Goal: Check status: Check status

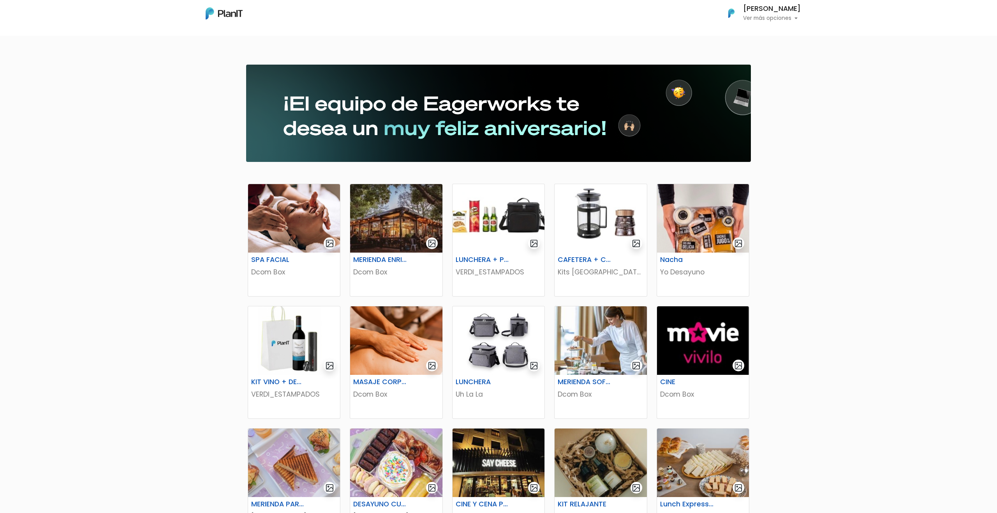
click at [762, 19] on p "Ver más opciones" at bounding box center [772, 18] width 58 height 5
click at [763, 37] on span "Mis Compras" at bounding box center [758, 34] width 40 height 9
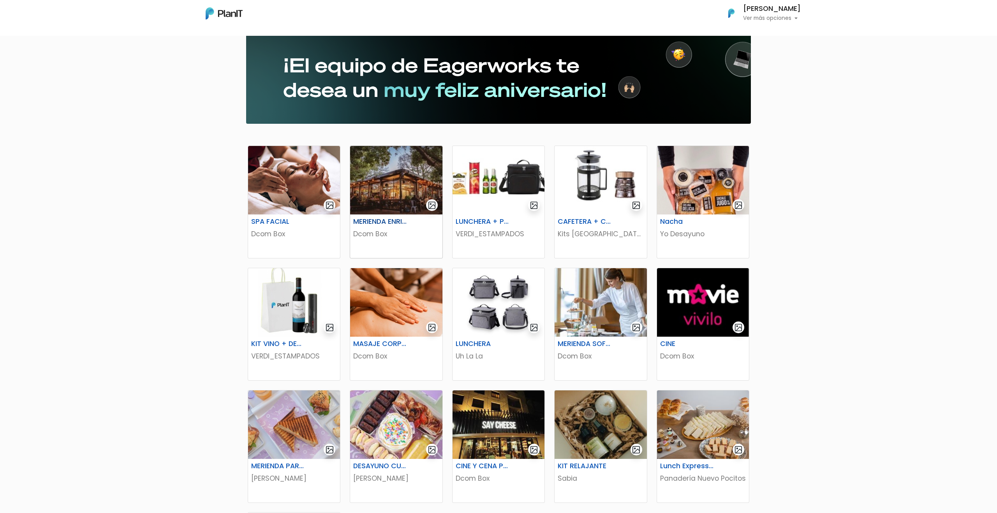
scroll to position [40, 0]
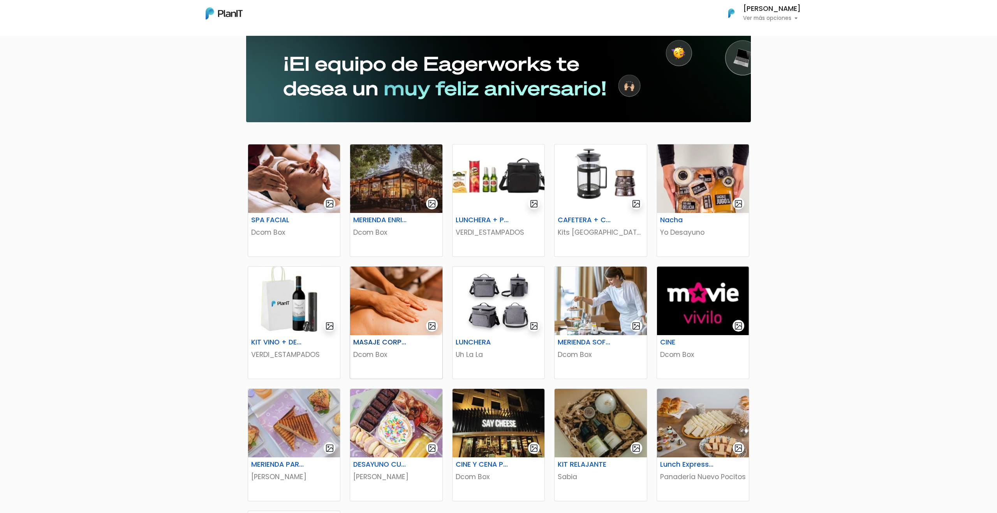
click at [391, 296] on img at bounding box center [396, 301] width 92 height 69
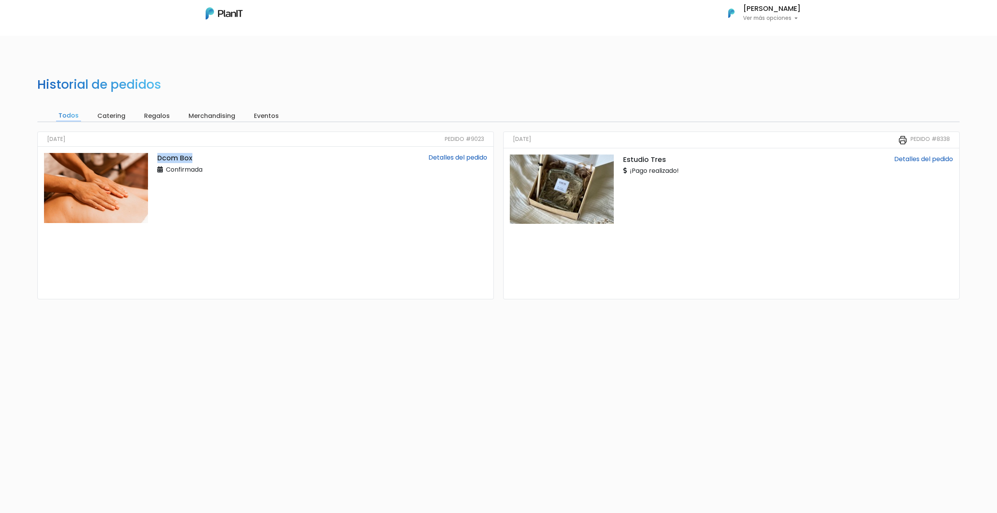
drag, startPoint x: 169, startPoint y: 159, endPoint x: 211, endPoint y: 159, distance: 41.7
click at [211, 159] on p "Dcom Box" at bounding box center [227, 158] width 141 height 10
copy p "Dcom Box"
click at [163, 169] on p "Confirmada" at bounding box center [179, 169] width 45 height 9
click at [156, 169] on div "Dcom Box Confirmada" at bounding box center [228, 223] width 151 height 140
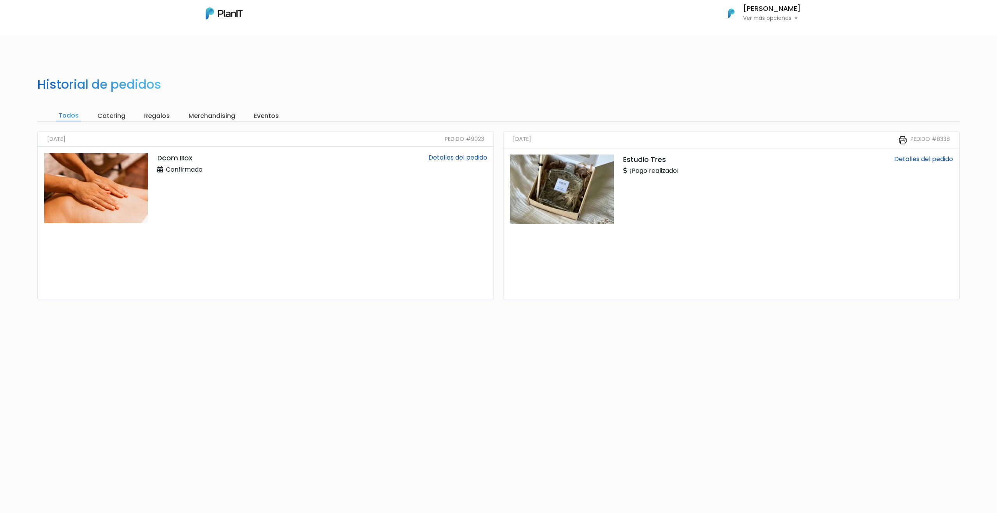
click at [160, 169] on icon at bounding box center [159, 169] width 5 height 6
click at [137, 175] on img at bounding box center [96, 188] width 104 height 70
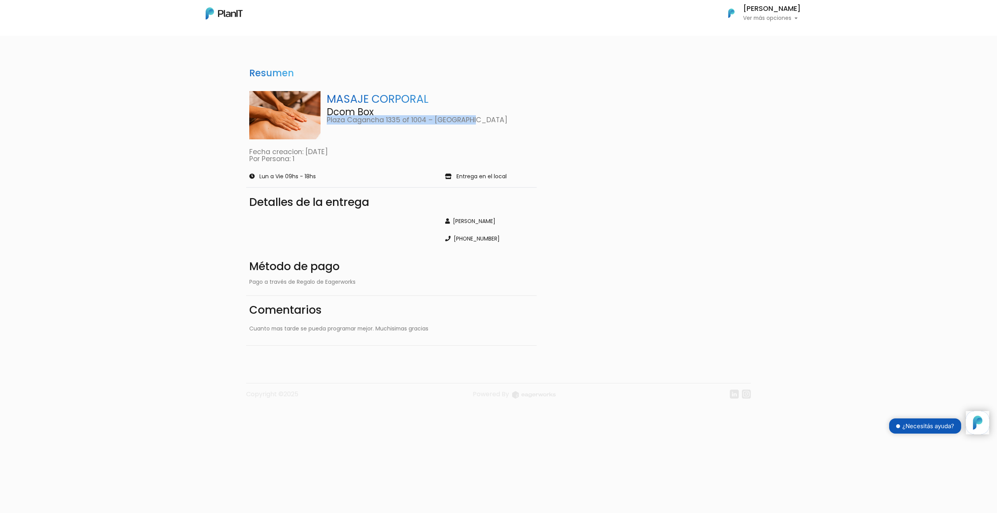
drag, startPoint x: 325, startPoint y: 125, endPoint x: 536, endPoint y: 112, distance: 211.4
click at [535, 112] on div "MASAJE CORPORAL Dcom Box Plaza Cagancha 1335 of 1004 – Montevideo Fecha creacio…" at bounding box center [391, 126] width 291 height 77
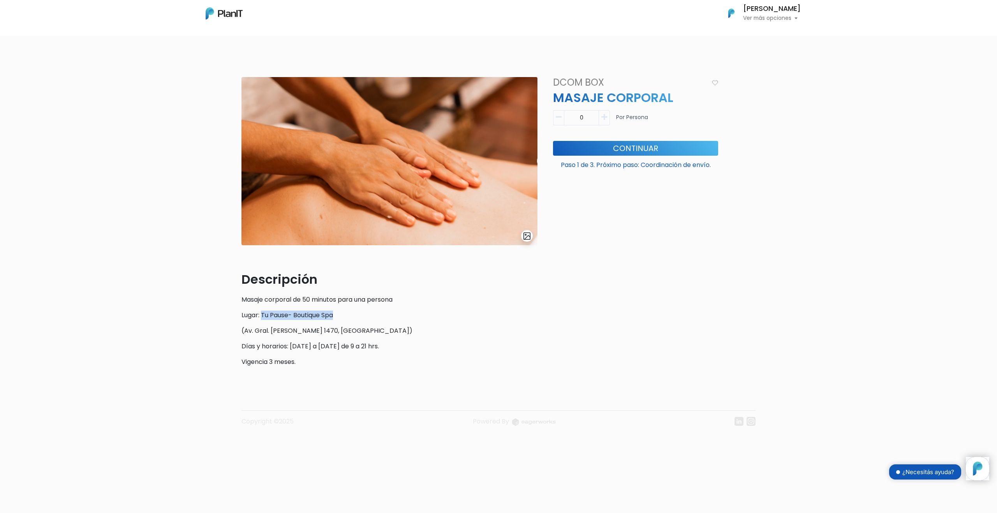
drag, startPoint x: 262, startPoint y: 316, endPoint x: 336, endPoint y: 314, distance: 74.0
click at [336, 314] on p "Lugar: Tu Pause- Boutique Spa" at bounding box center [389, 315] width 296 height 9
click at [323, 313] on p "Lugar: Tu Pause- Boutique Spa" at bounding box center [389, 315] width 296 height 9
drag, startPoint x: 262, startPoint y: 315, endPoint x: 375, endPoint y: 315, distance: 112.5
click at [376, 315] on p "Lugar: Tu Pause- Boutique Spa" at bounding box center [389, 315] width 296 height 9
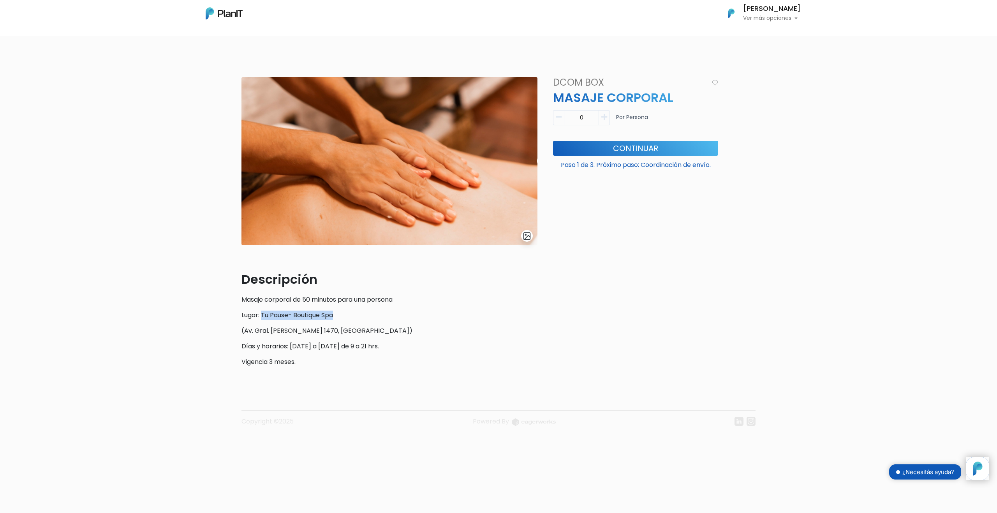
copy p "Tu Pause- Boutique Spa"
